Goal: Task Accomplishment & Management: Manage account settings

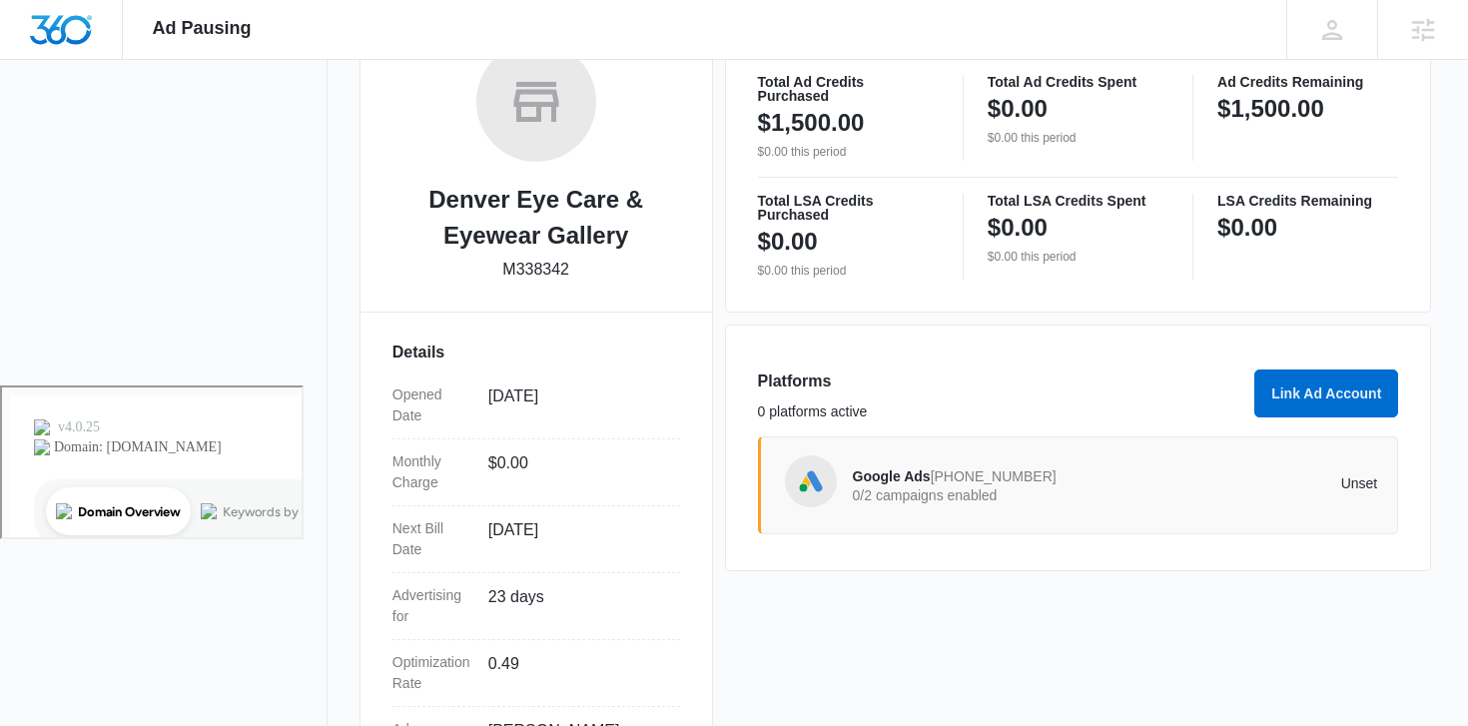
scroll to position [388, 0]
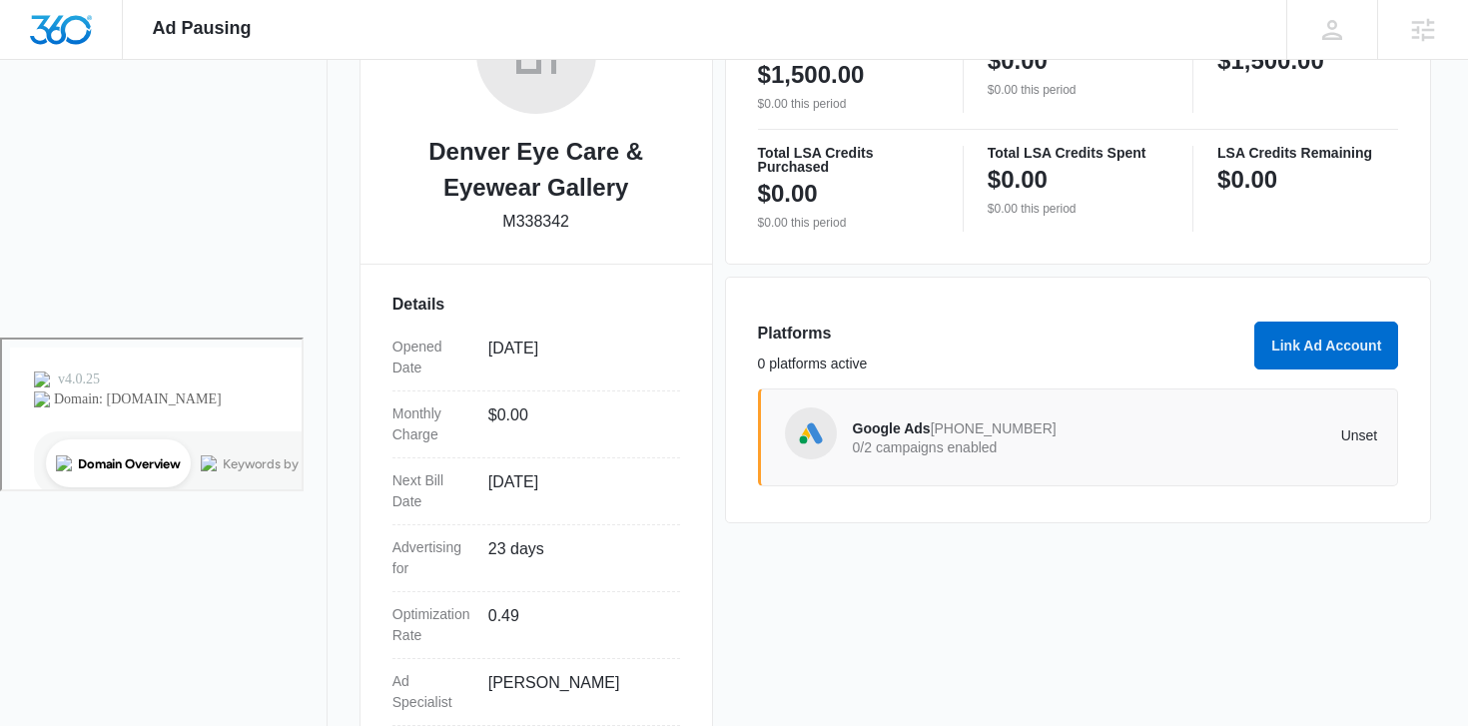
click at [880, 429] on span "Google Ads" at bounding box center [892, 428] width 78 height 16
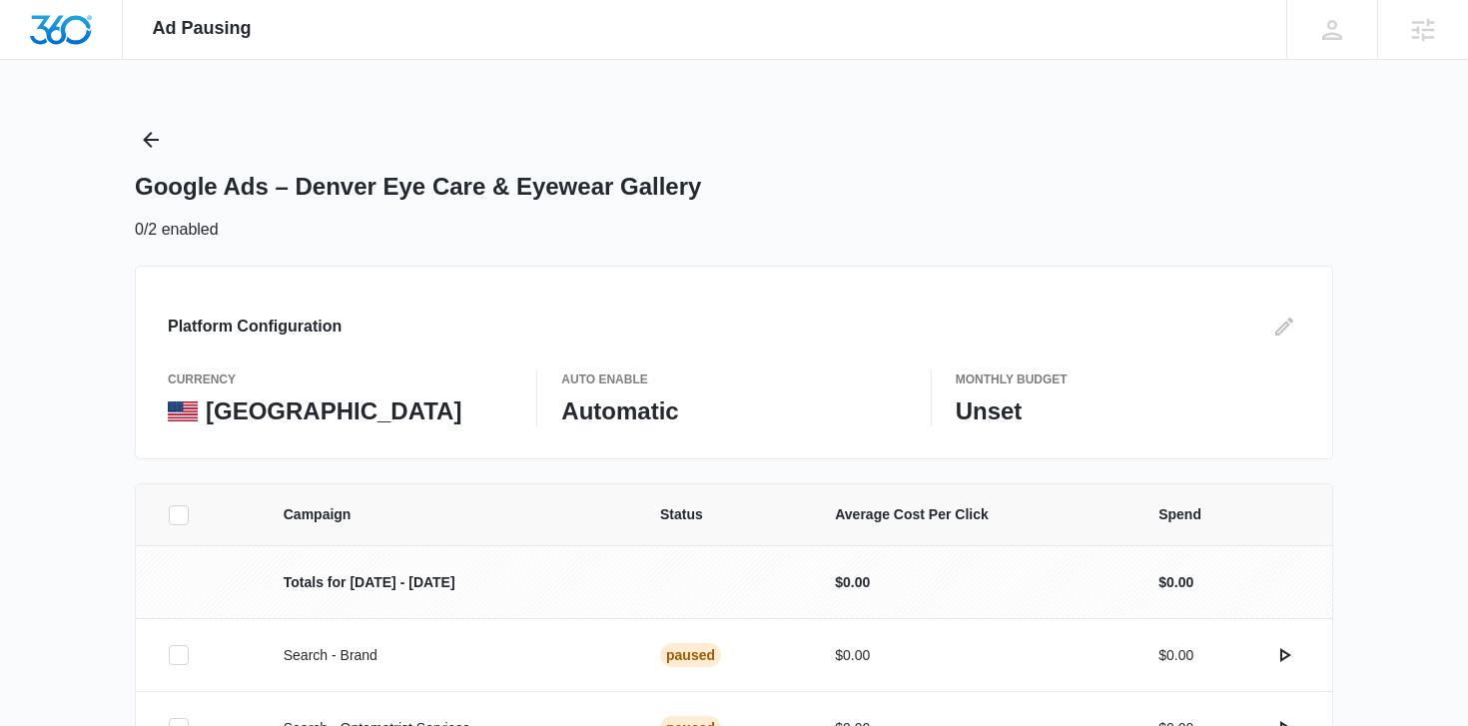
scroll to position [45, 0]
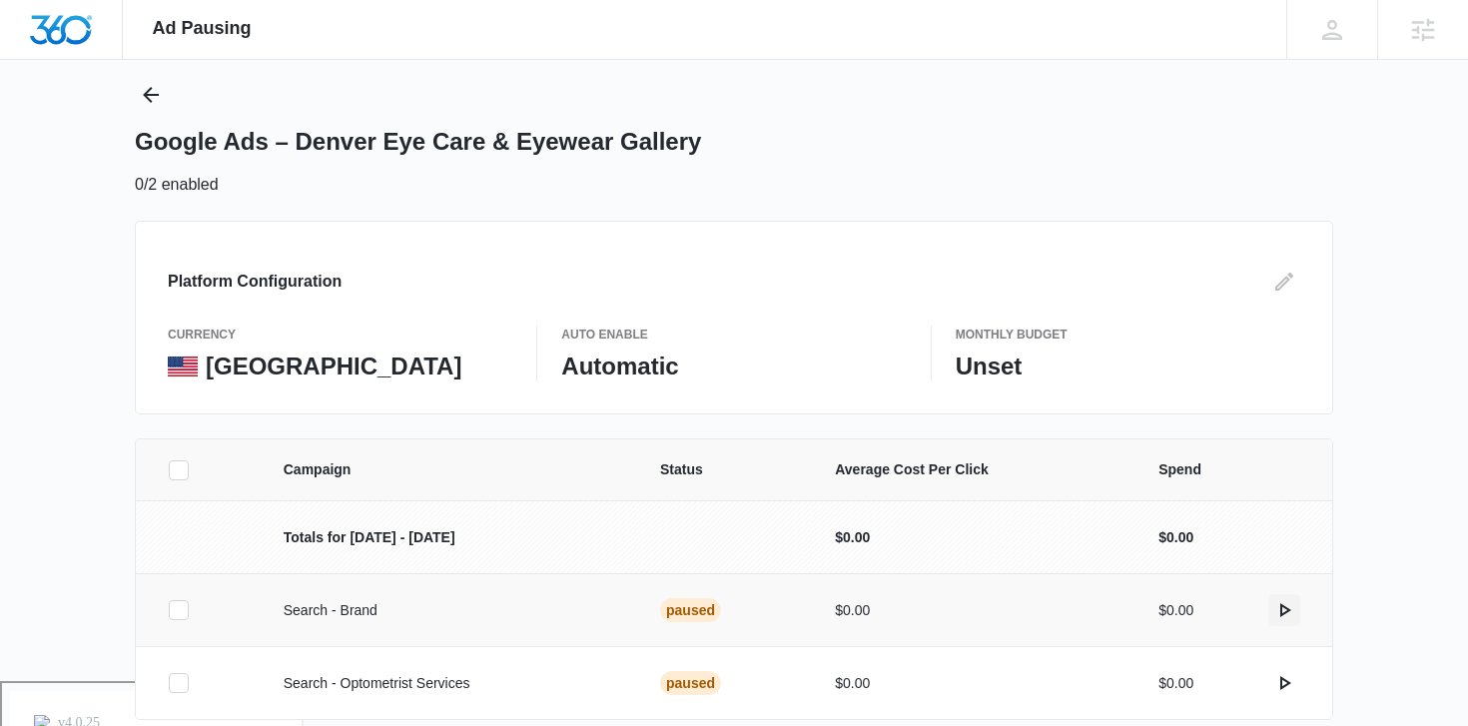
click at [1287, 605] on icon "actions.activate" at bounding box center [1284, 610] width 24 height 24
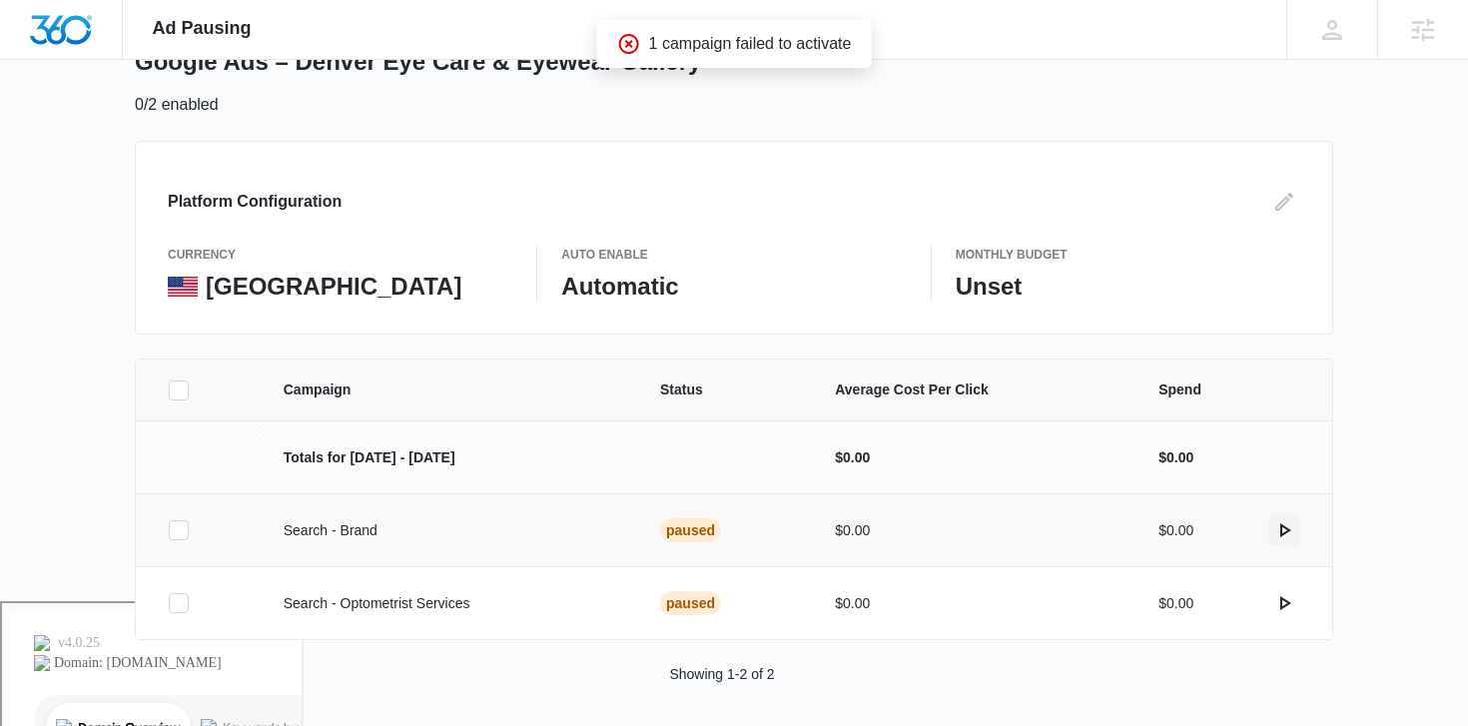
scroll to position [129, 0]
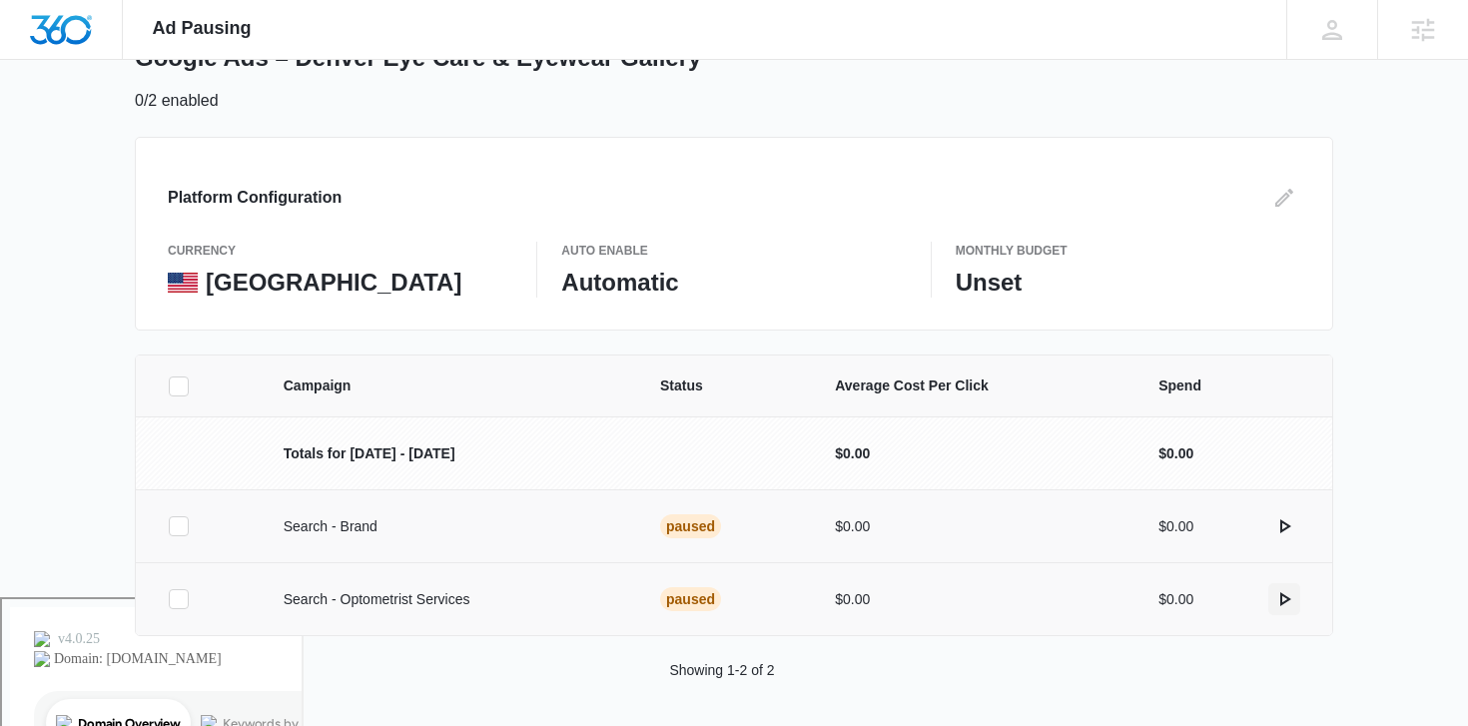
click at [1292, 593] on icon "actions.activate" at bounding box center [1284, 599] width 24 height 24
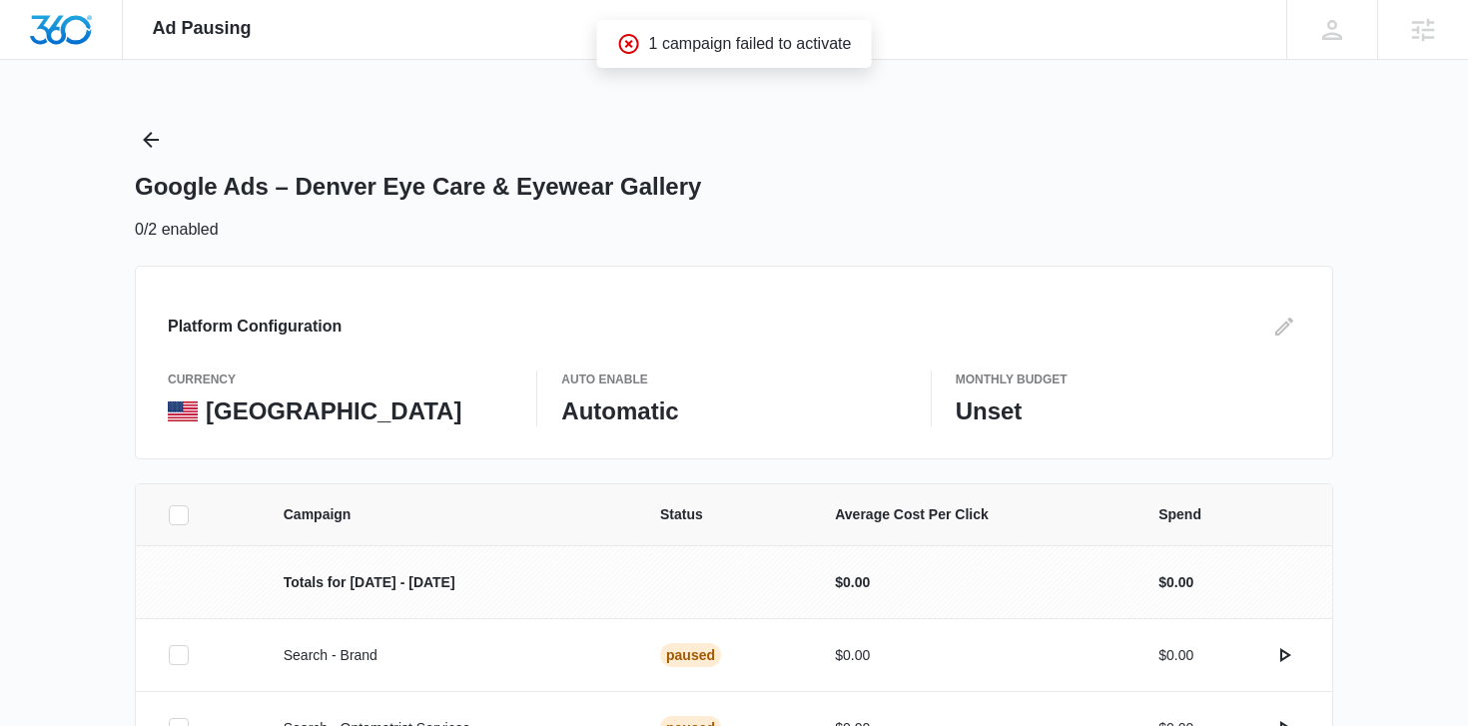
scroll to position [87, 0]
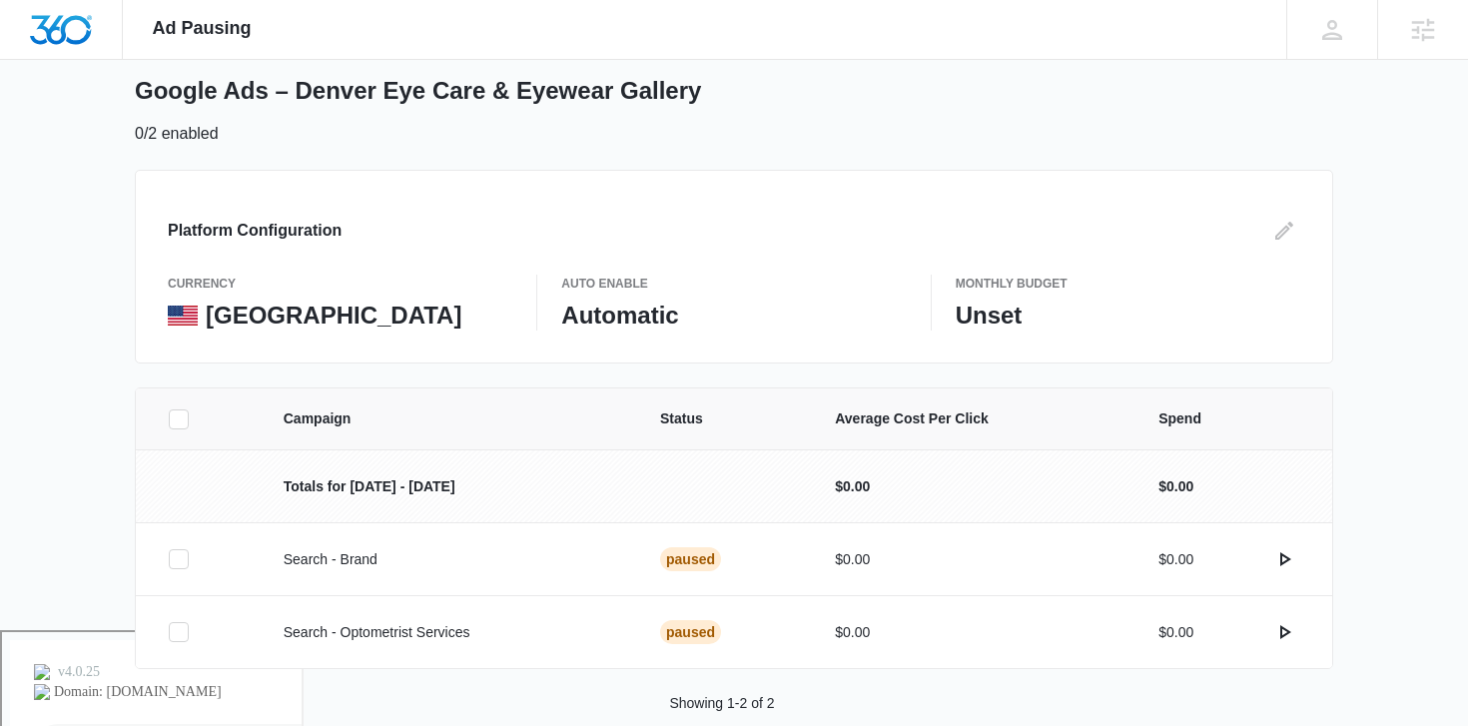
scroll to position [132, 0]
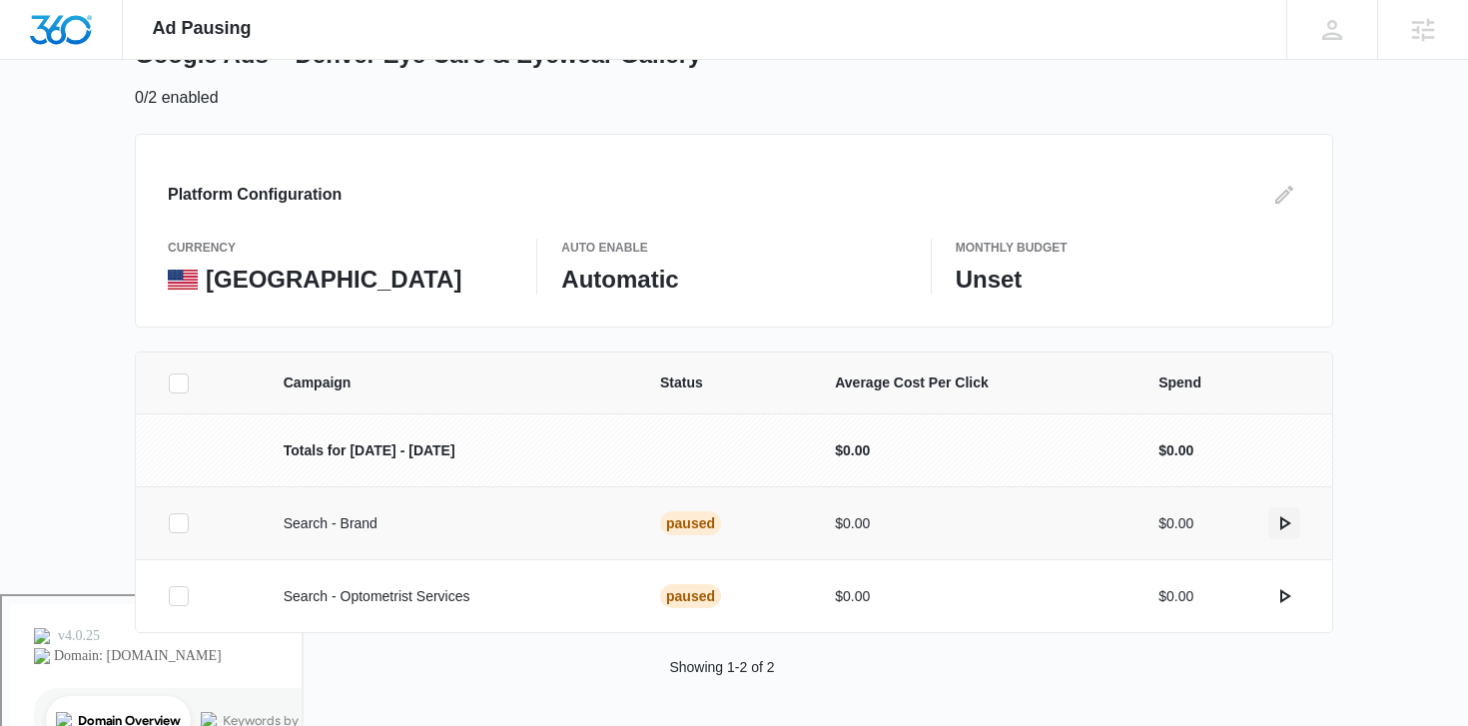
click at [1287, 519] on icon "actions.activate" at bounding box center [1284, 523] width 24 height 24
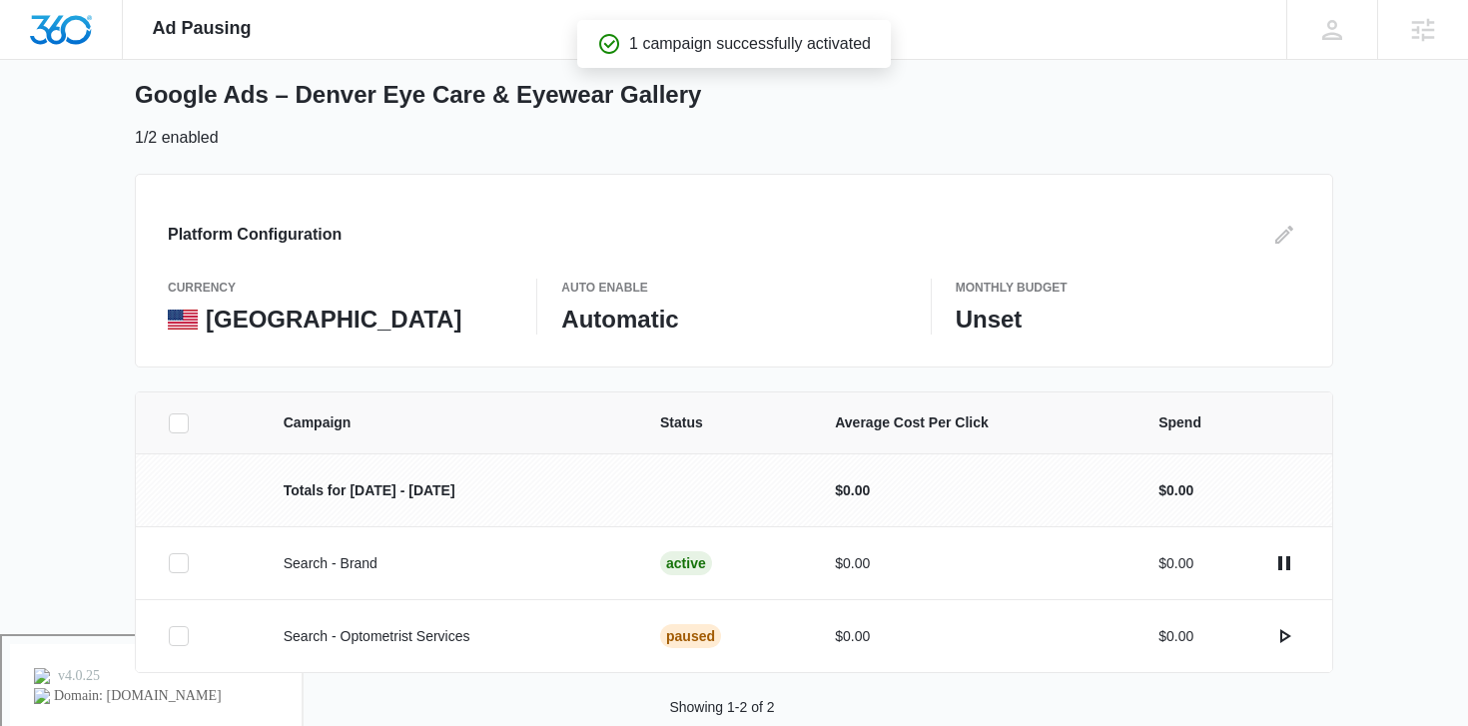
scroll to position [102, 0]
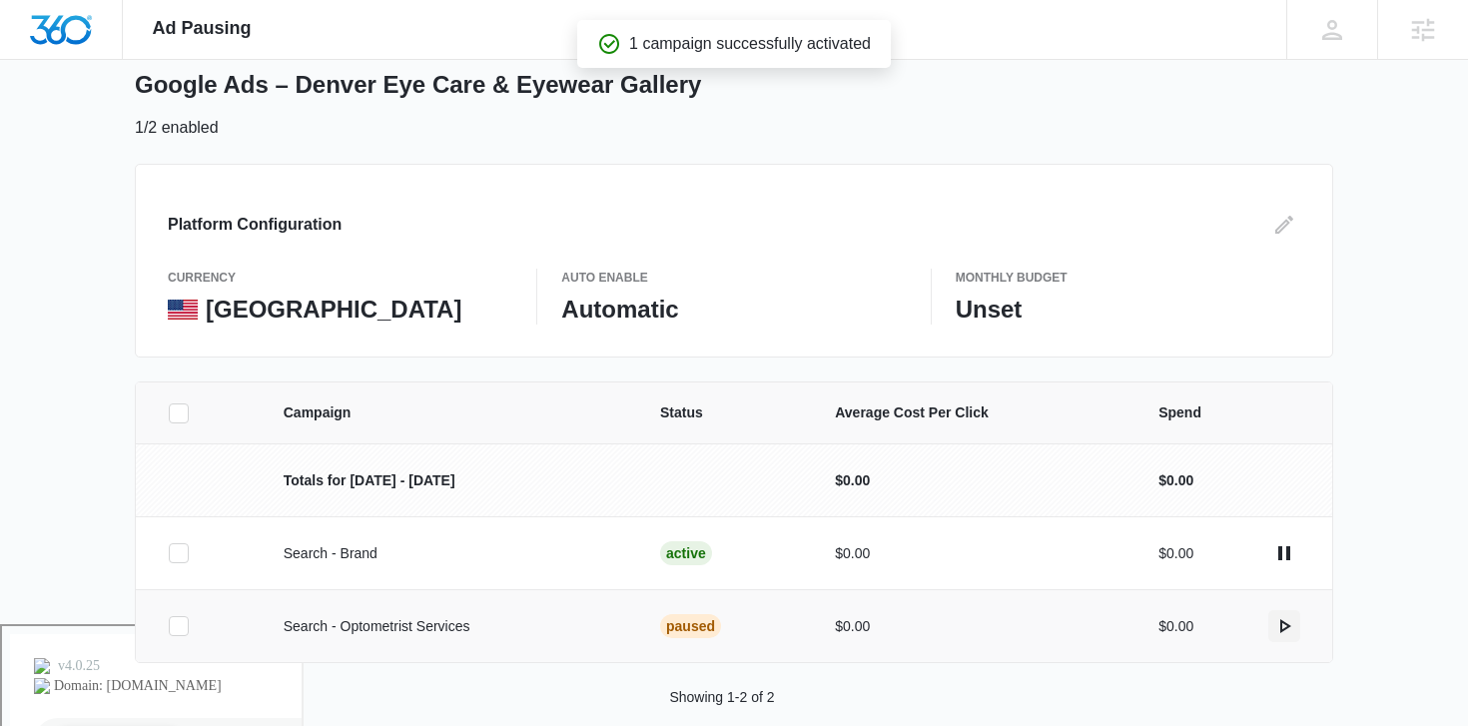
click at [1283, 626] on icon "actions.activate" at bounding box center [1284, 626] width 24 height 24
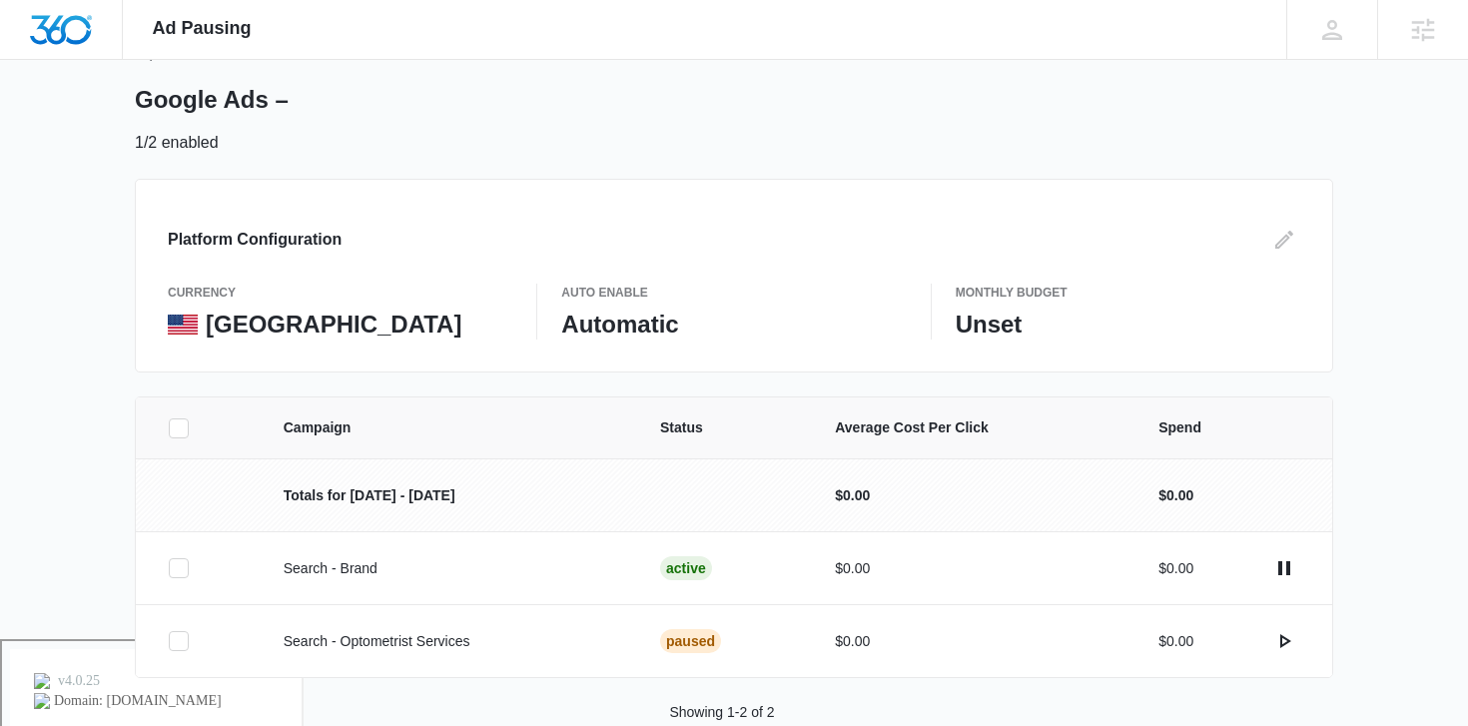
scroll to position [132, 0]
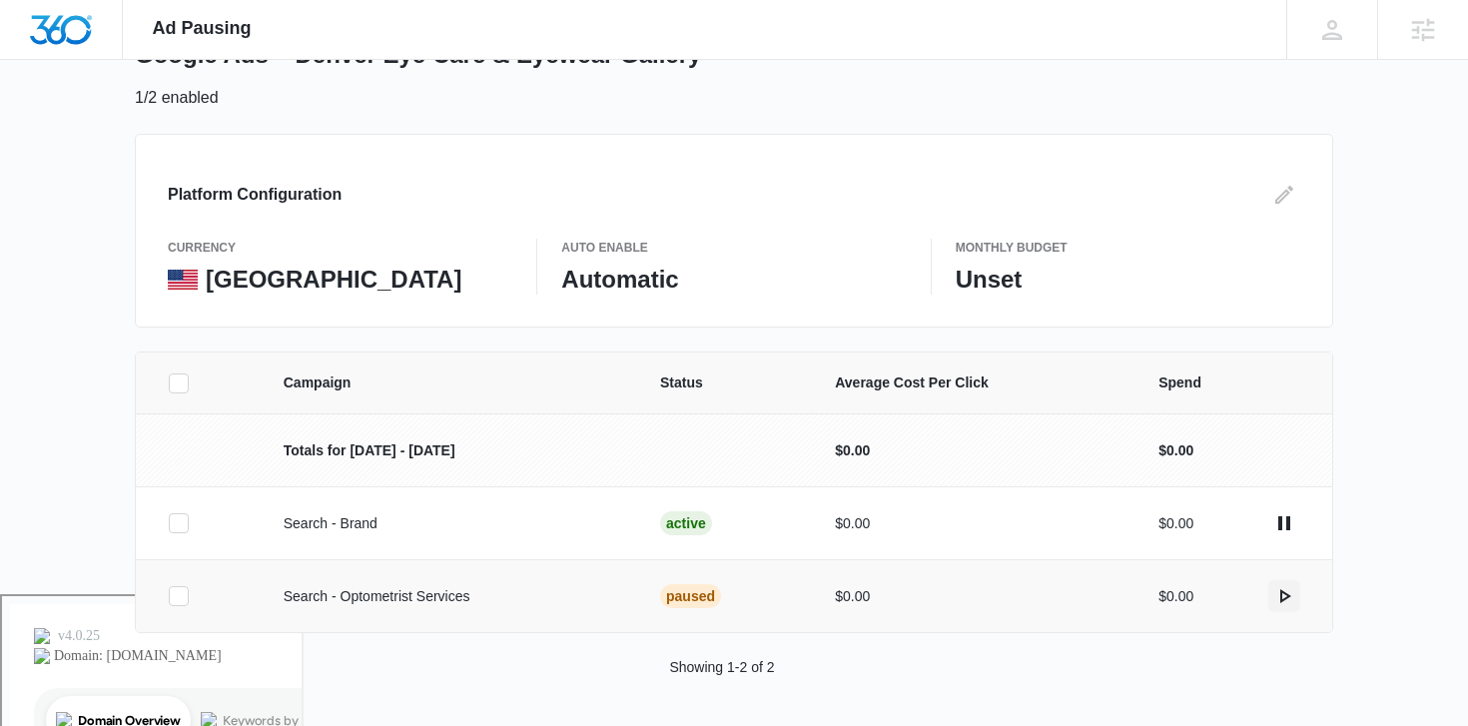
click at [1279, 594] on icon "actions.activate" at bounding box center [1284, 596] width 24 height 24
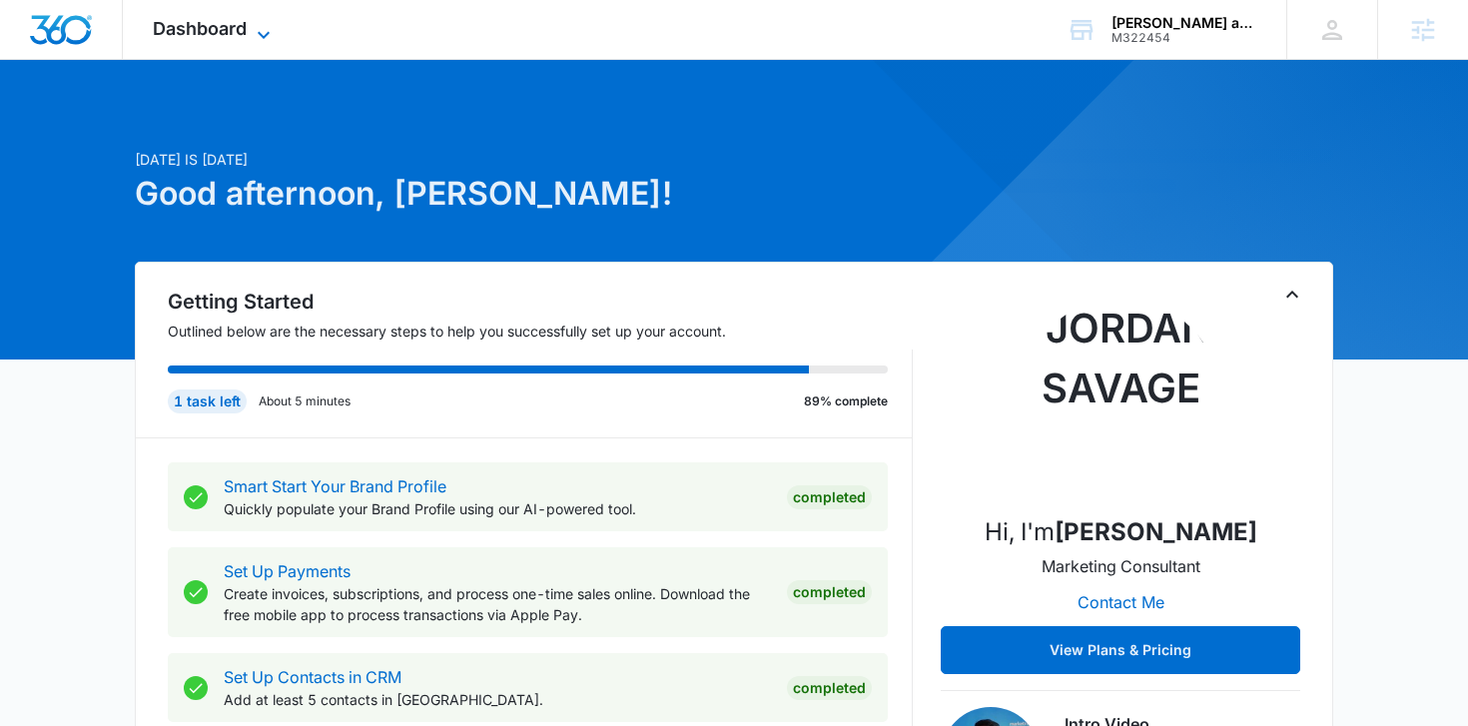
click at [217, 28] on span "Dashboard" at bounding box center [200, 28] width 94 height 21
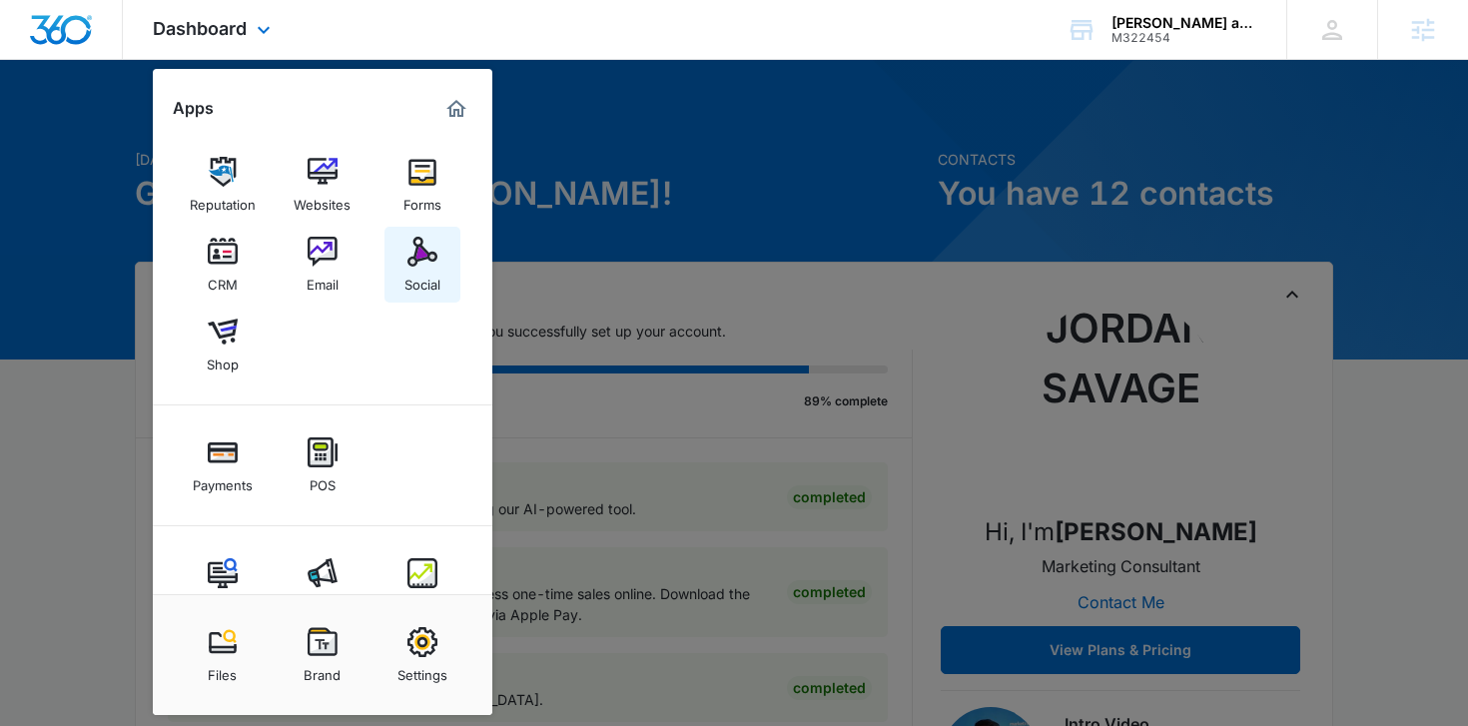
click at [416, 289] on div "Social" at bounding box center [422, 280] width 36 height 26
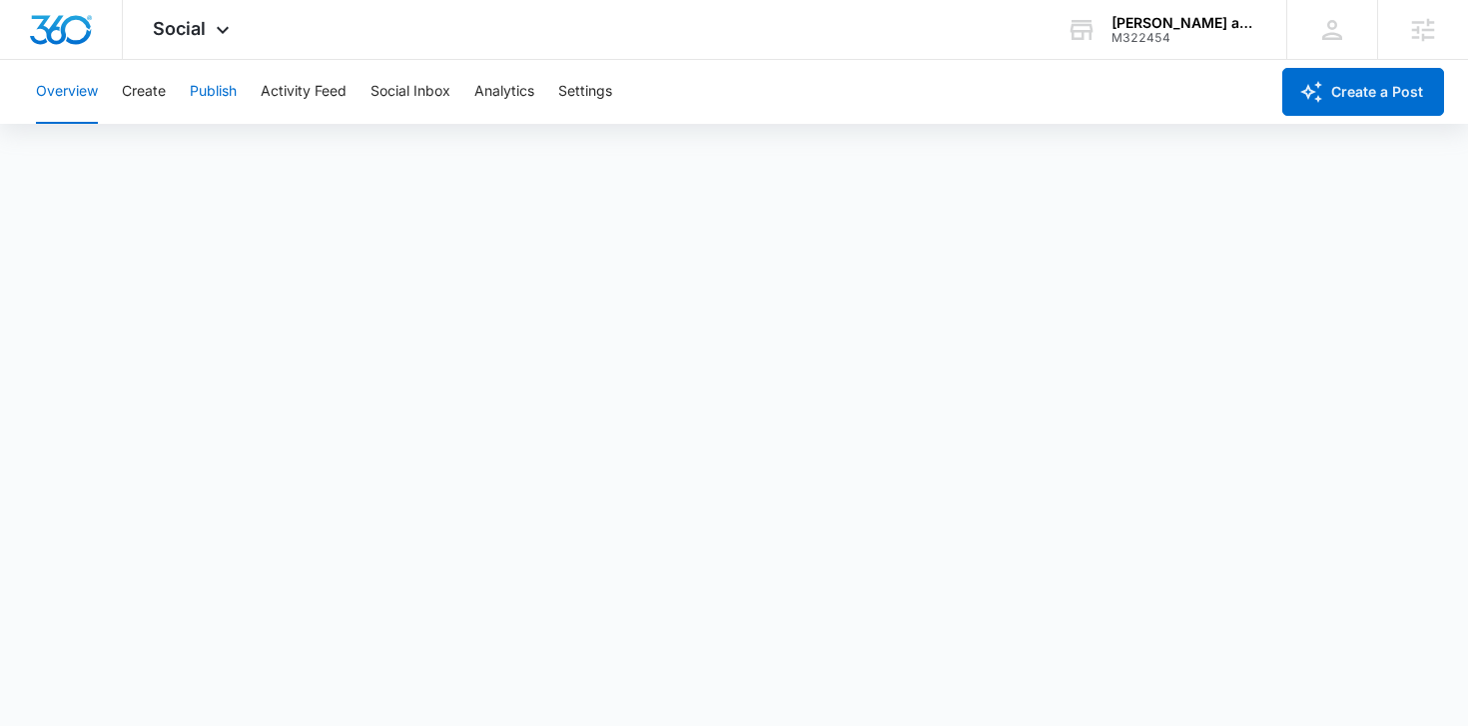
click at [237, 96] on button "Publish" at bounding box center [213, 92] width 47 height 64
drag, startPoint x: 72, startPoint y: 85, endPoint x: 95, endPoint y: 89, distance: 23.3
click at [72, 85] on button "Overview" at bounding box center [67, 92] width 62 height 64
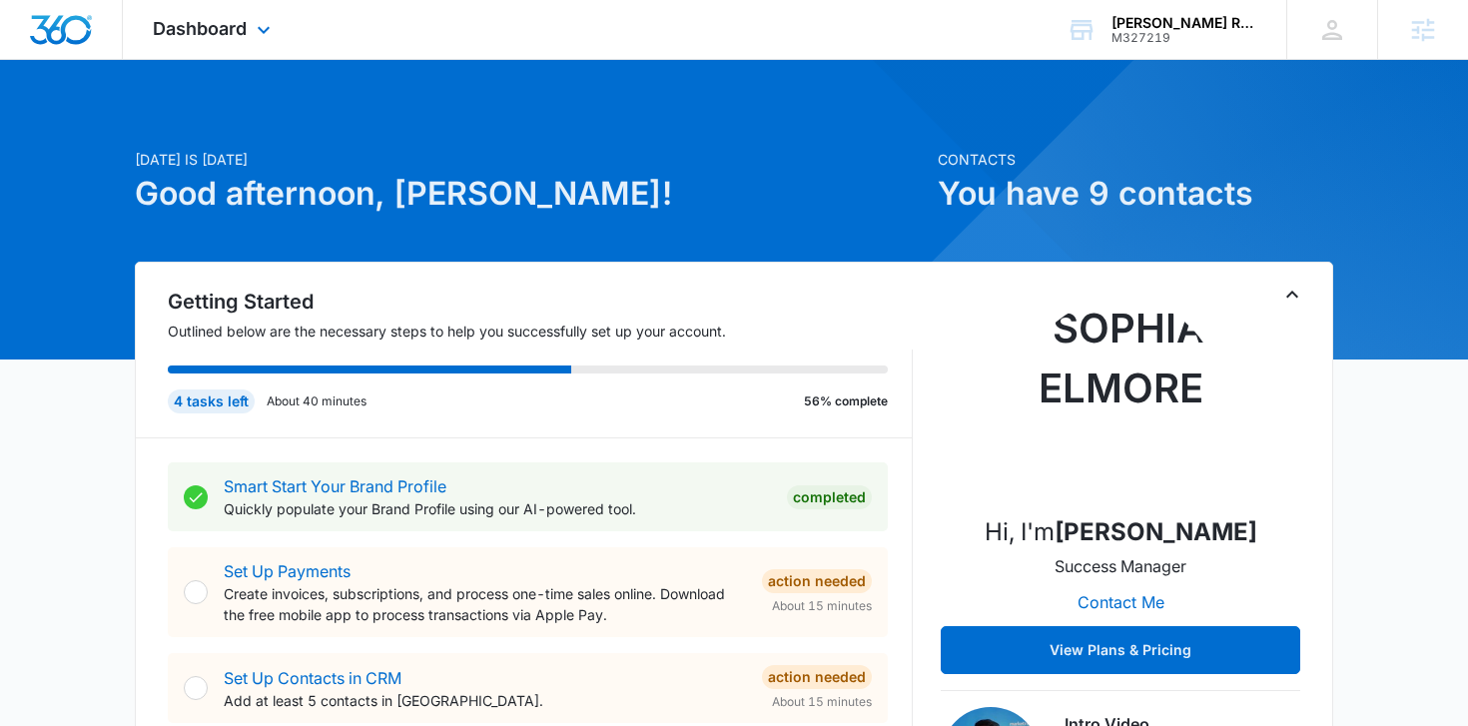
click at [221, 39] on div "Dashboard Apps Reputation Websites Forms CRM Email Social Payments POS Content …" at bounding box center [214, 29] width 183 height 59
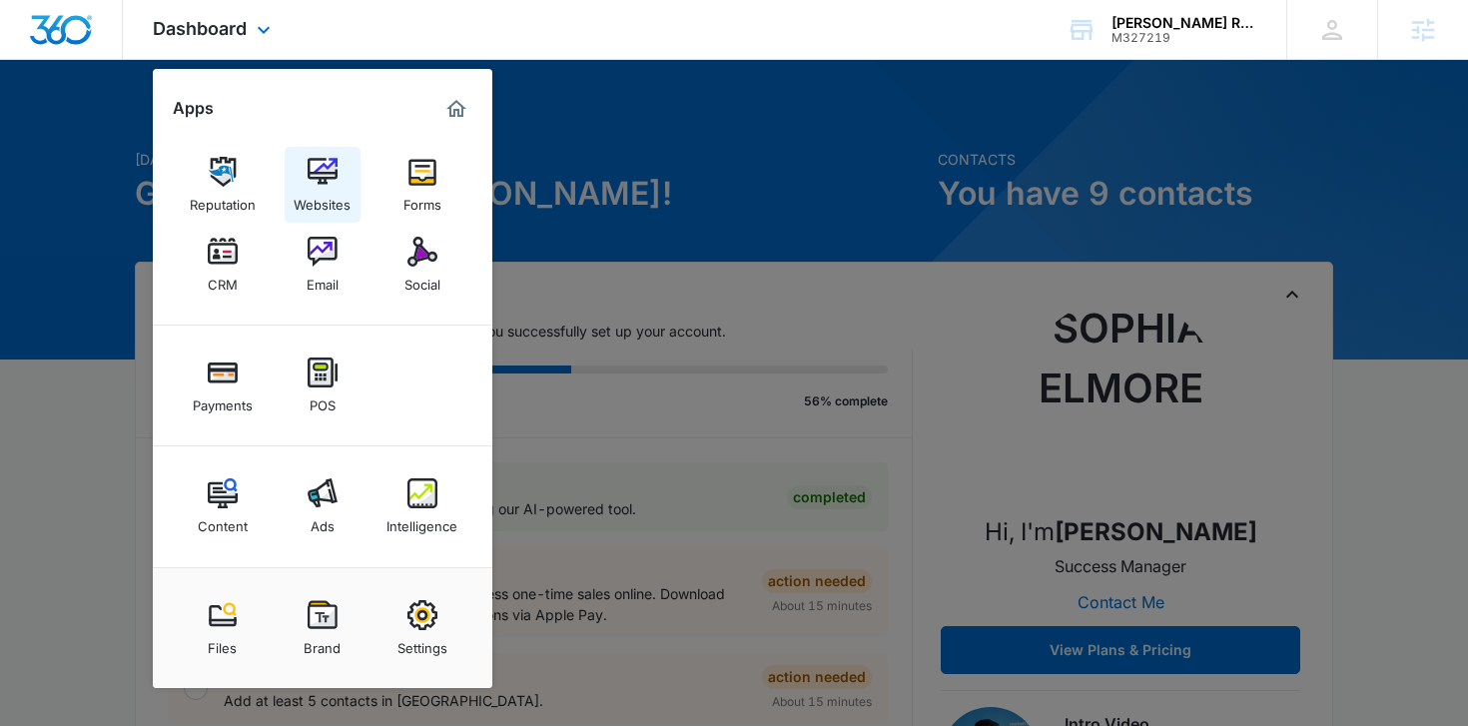
click at [329, 181] on img at bounding box center [323, 172] width 30 height 30
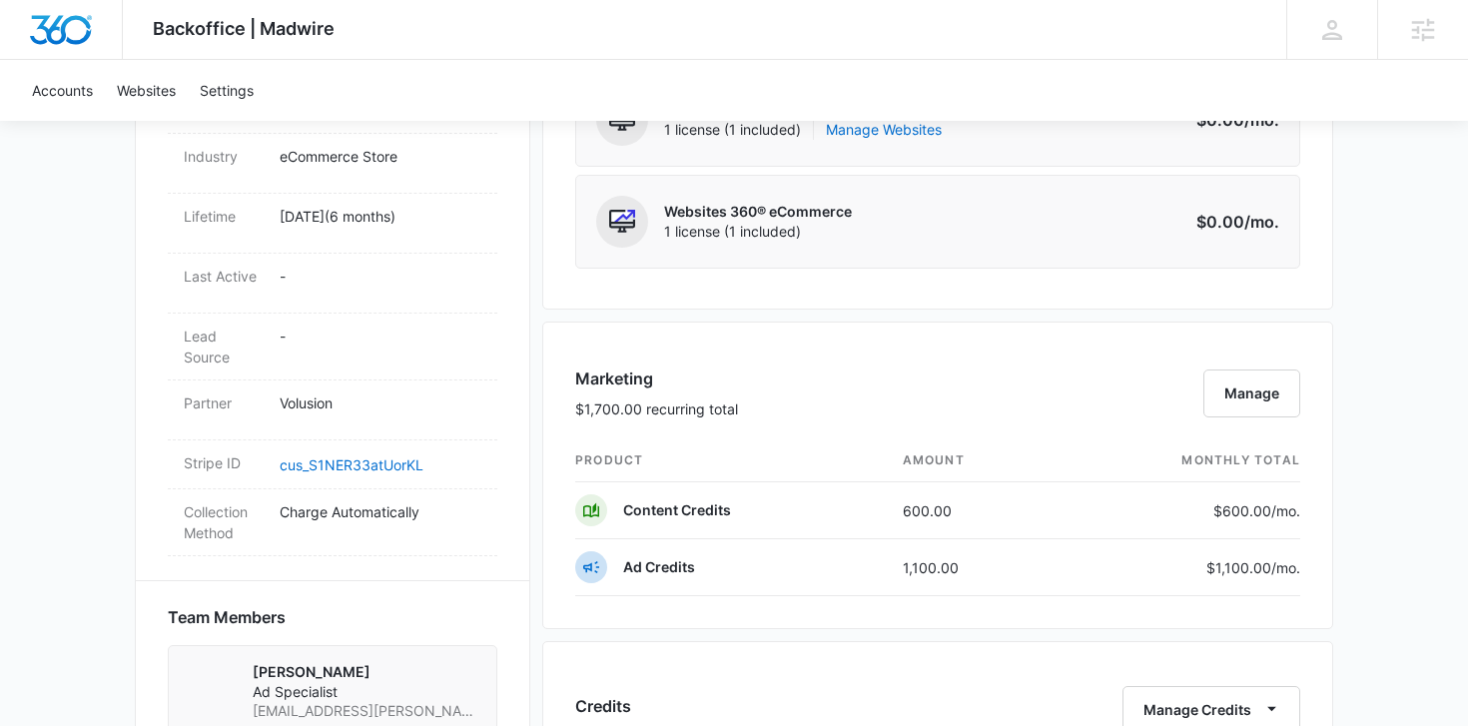
scroll to position [960, 0]
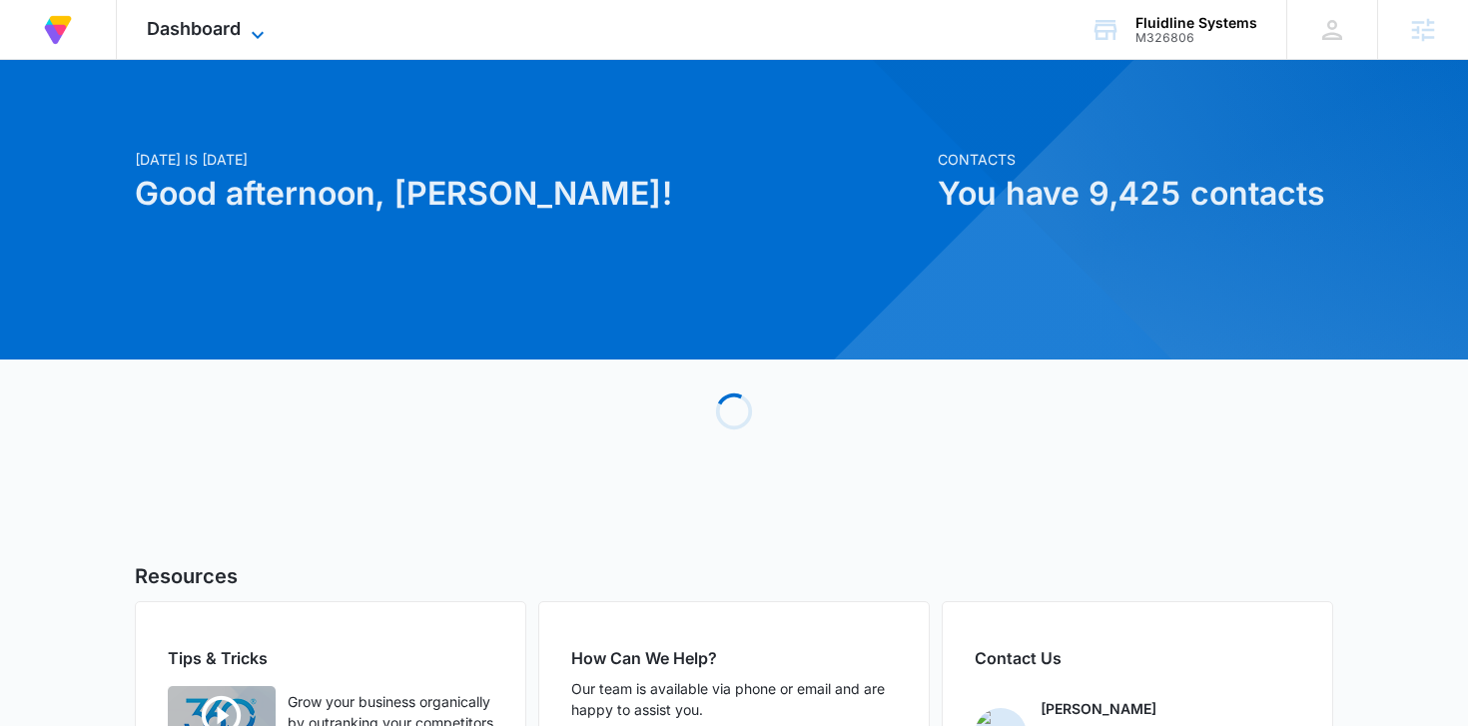
click at [238, 21] on span "Dashboard" at bounding box center [194, 28] width 94 height 21
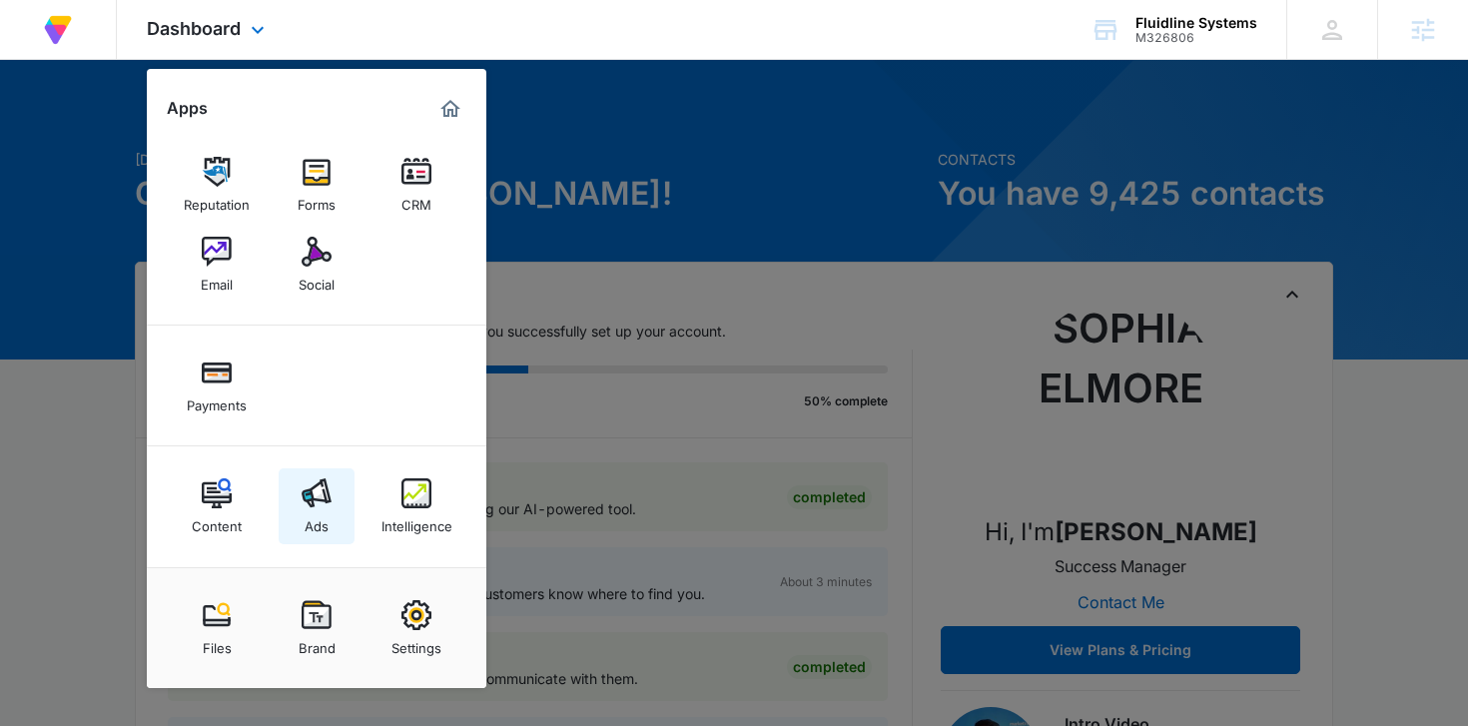
click at [310, 484] on img at bounding box center [317, 493] width 30 height 30
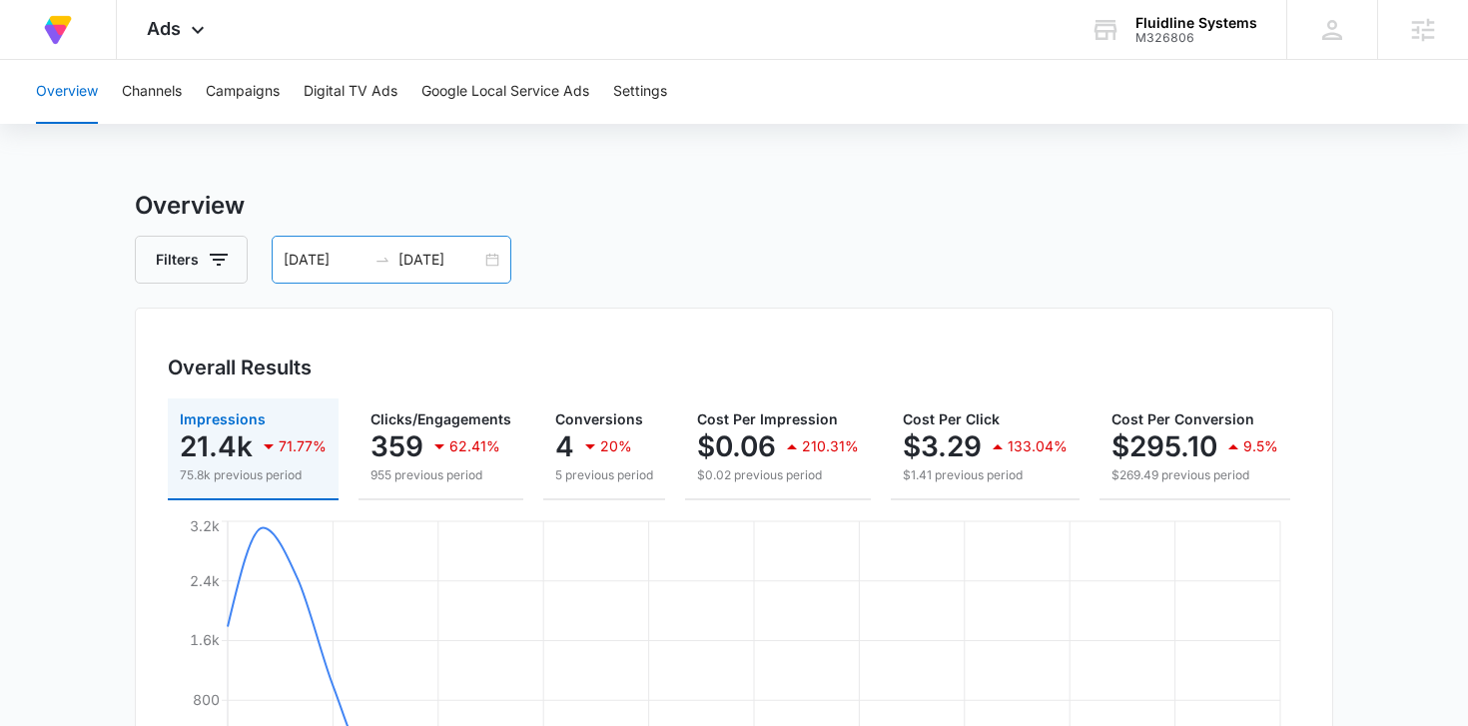
click at [498, 279] on div "08/05/2025 09/04/2025" at bounding box center [392, 260] width 240 height 48
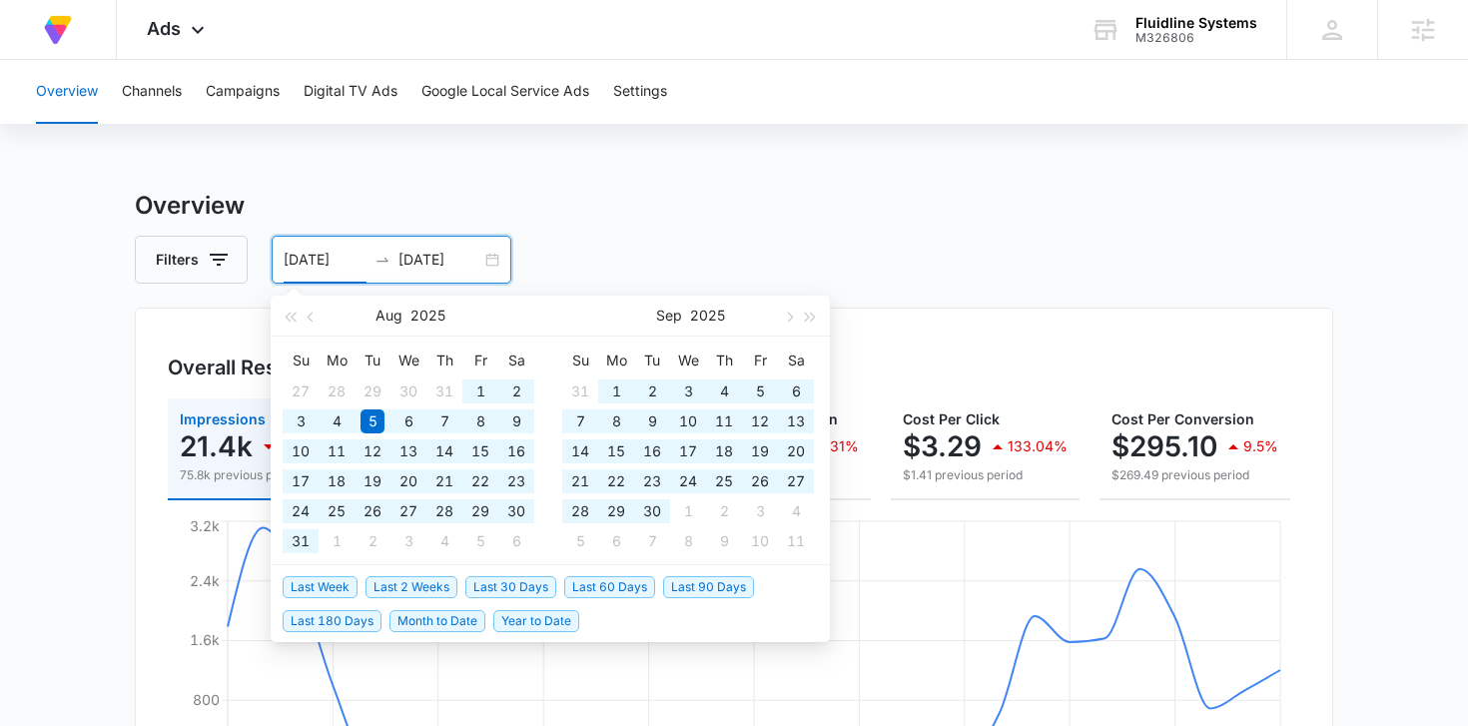
click at [552, 620] on span "Year to Date" at bounding box center [536, 621] width 86 height 22
type input "01/01/2025"
type input "10/09/2025"
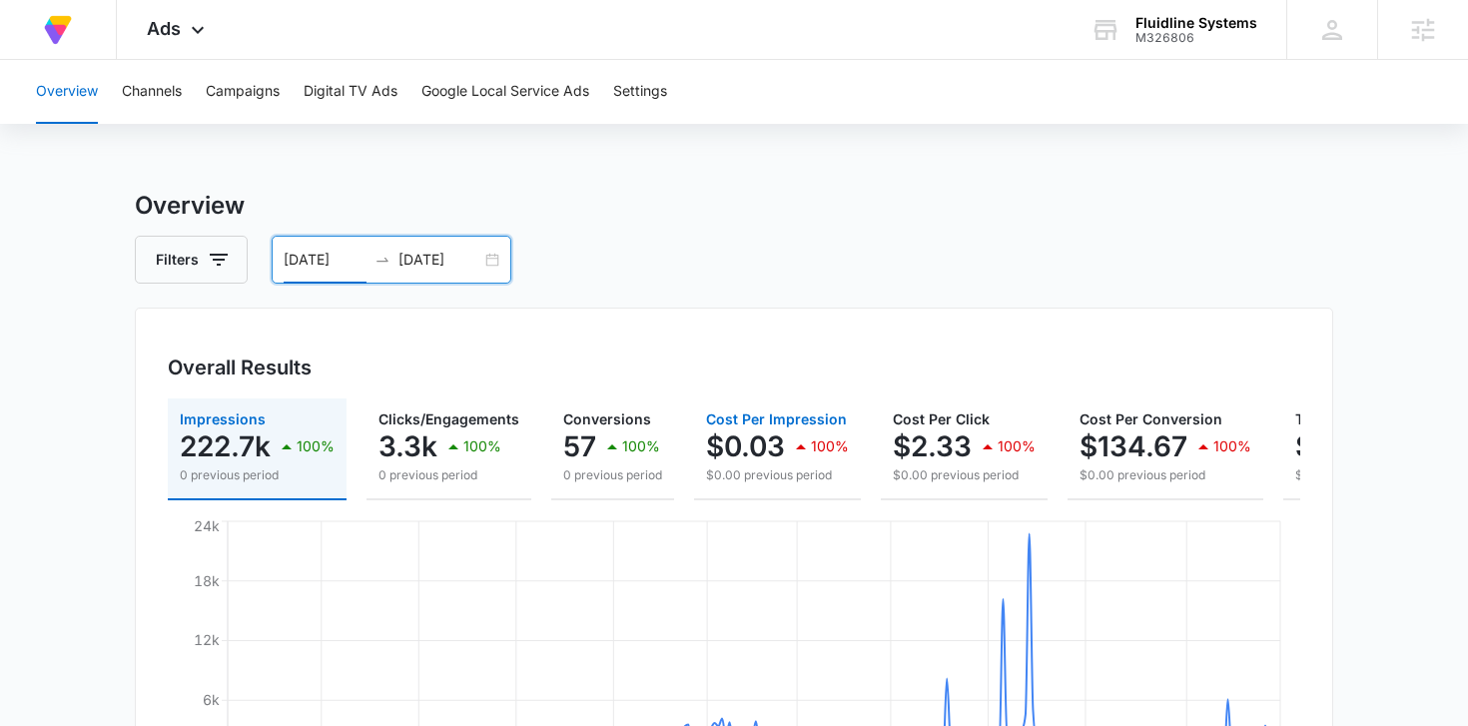
scroll to position [0, 207]
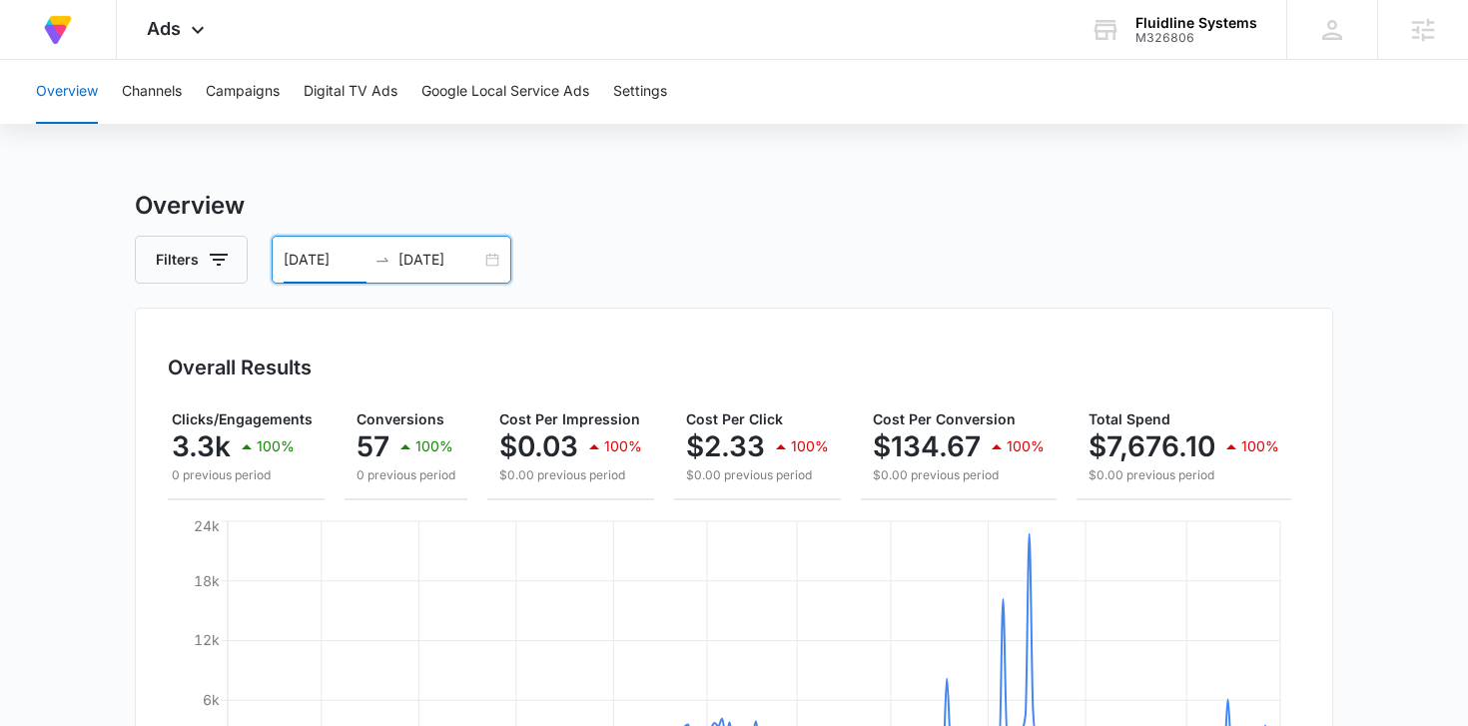
click at [493, 260] on div "01/01/2025 10/09/2025" at bounding box center [392, 260] width 240 height 48
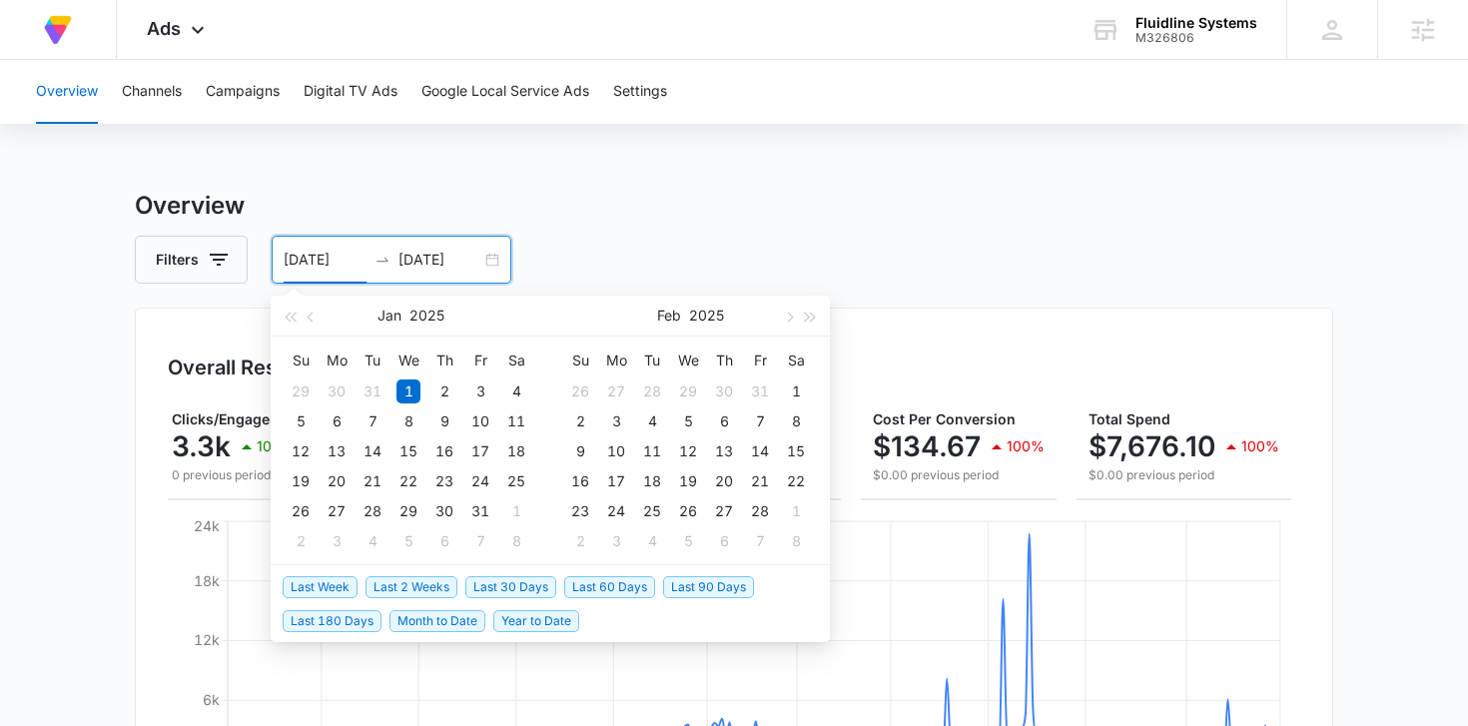
click at [491, 585] on span "Last 30 Days" at bounding box center [510, 587] width 91 height 22
type input "09/09/2025"
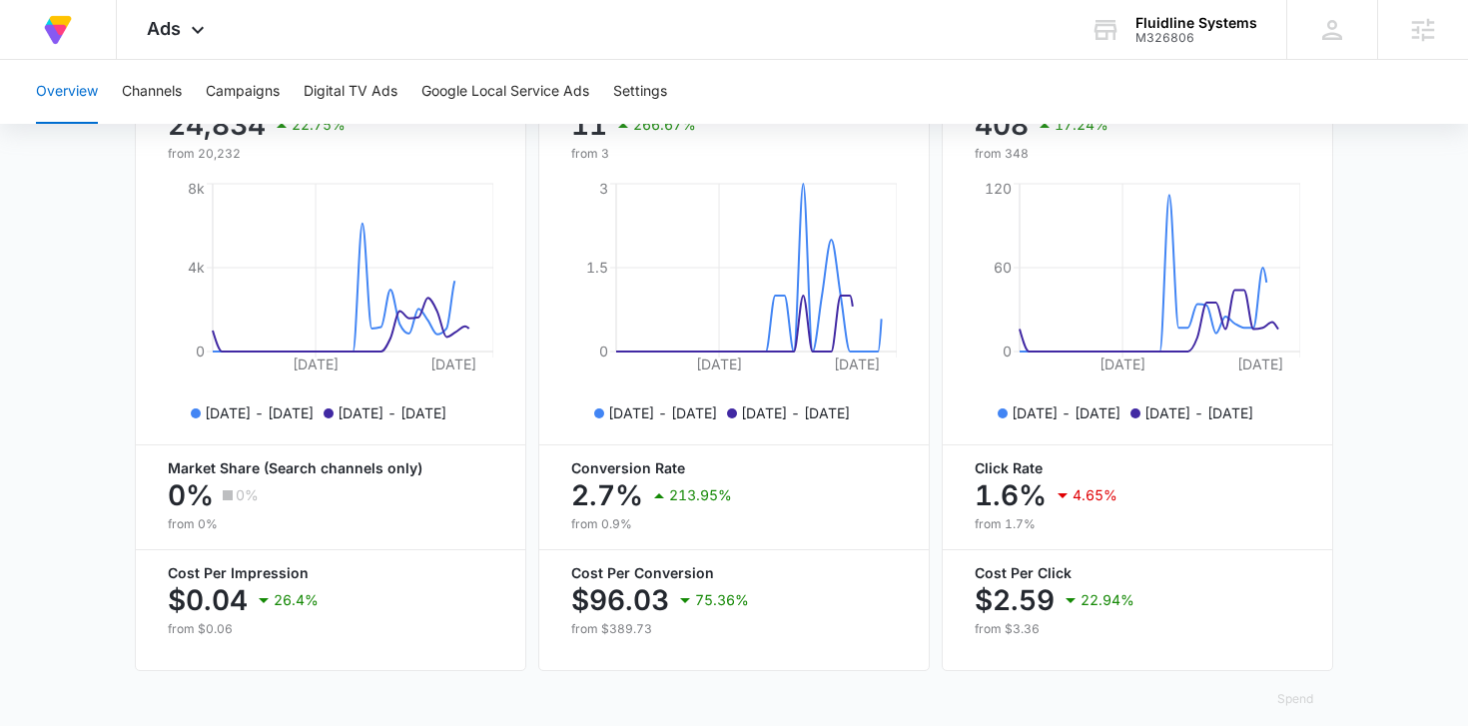
scroll to position [896, 0]
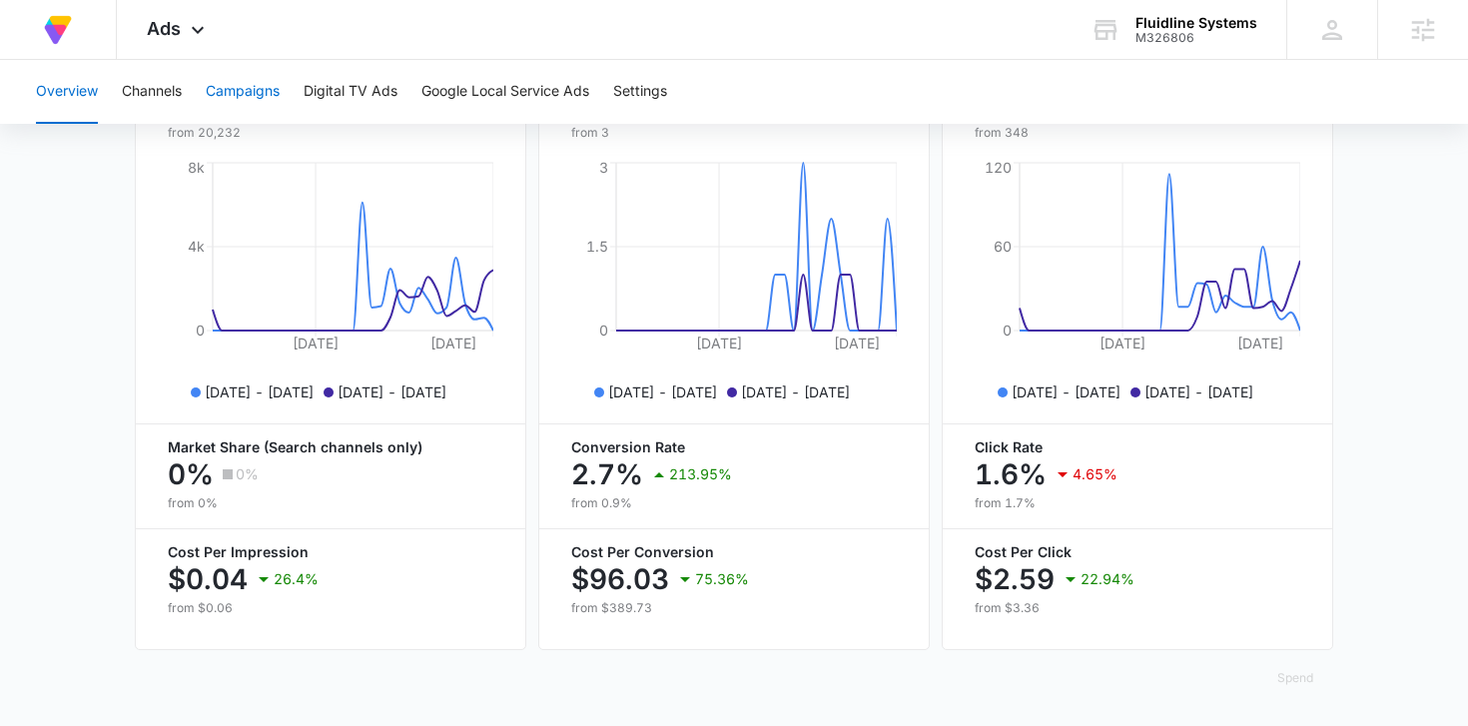
click at [244, 93] on button "Campaigns" at bounding box center [243, 92] width 74 height 64
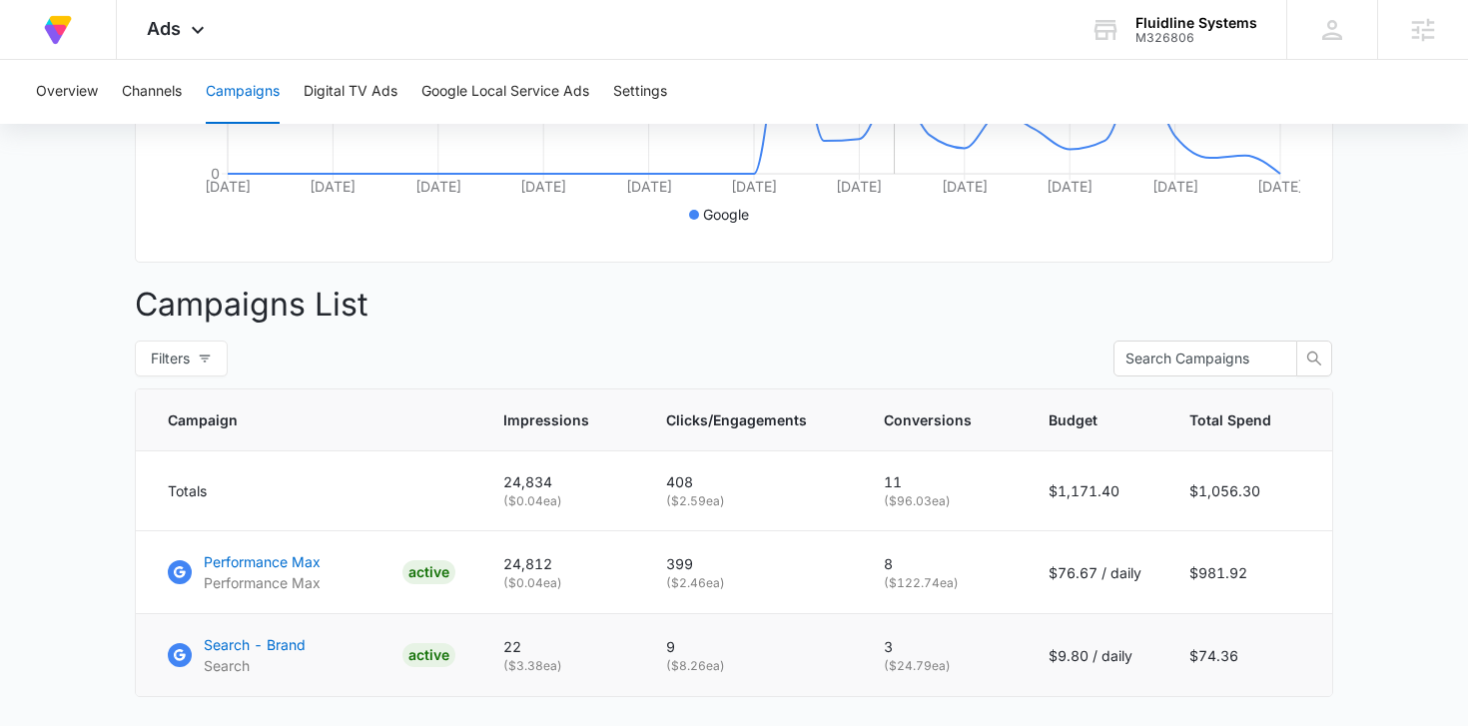
scroll to position [698, 0]
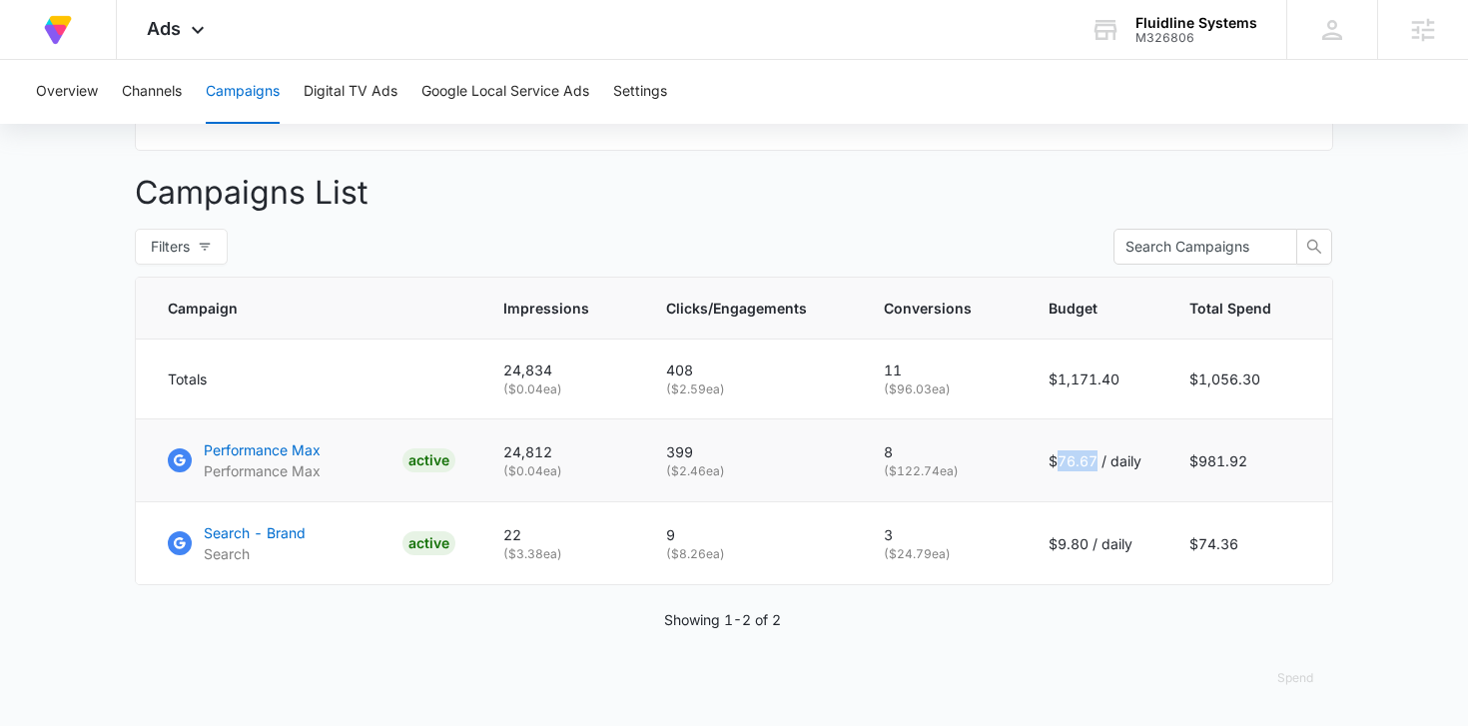
drag, startPoint x: 1100, startPoint y: 457, endPoint x: 1061, endPoint y: 453, distance: 39.1
click at [1061, 453] on p "$76.67 / daily" at bounding box center [1094, 460] width 93 height 21
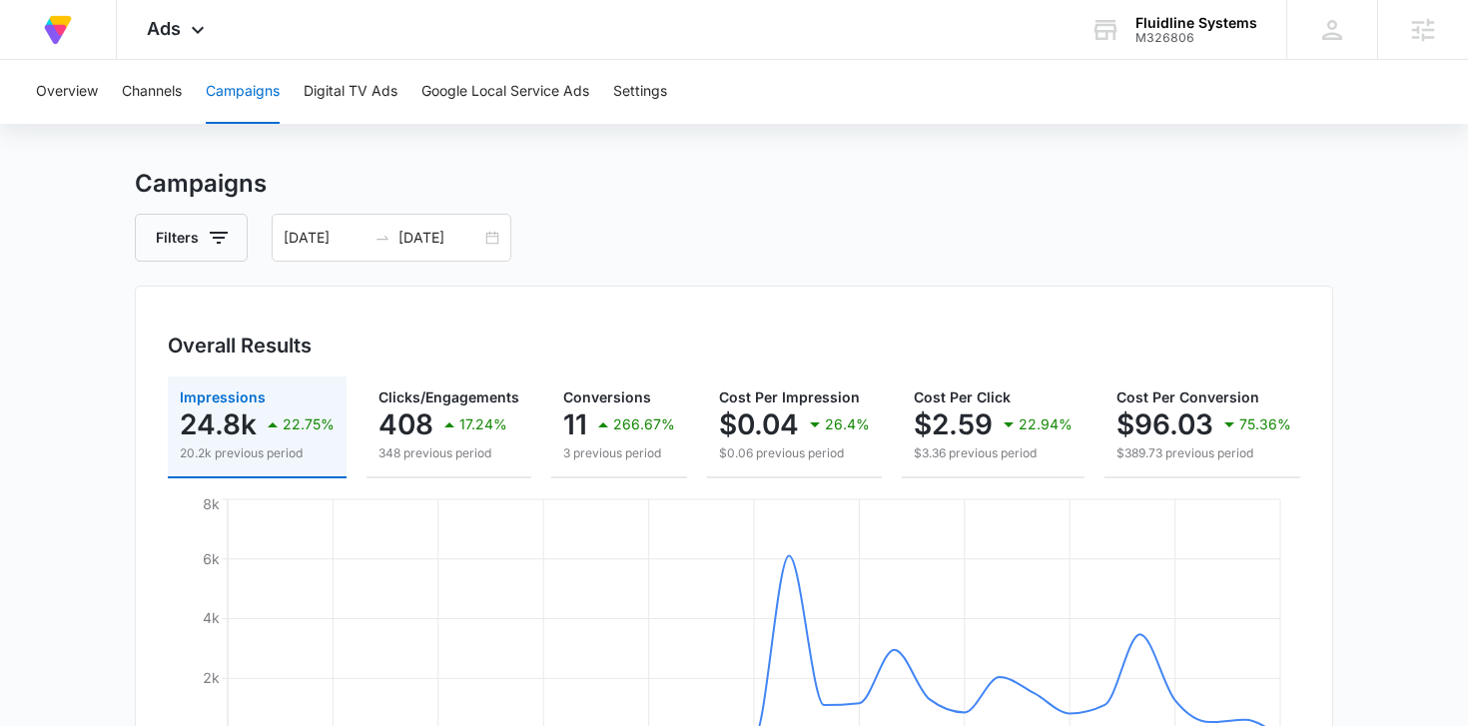
scroll to position [0, 0]
